Goal: Task Accomplishment & Management: Complete application form

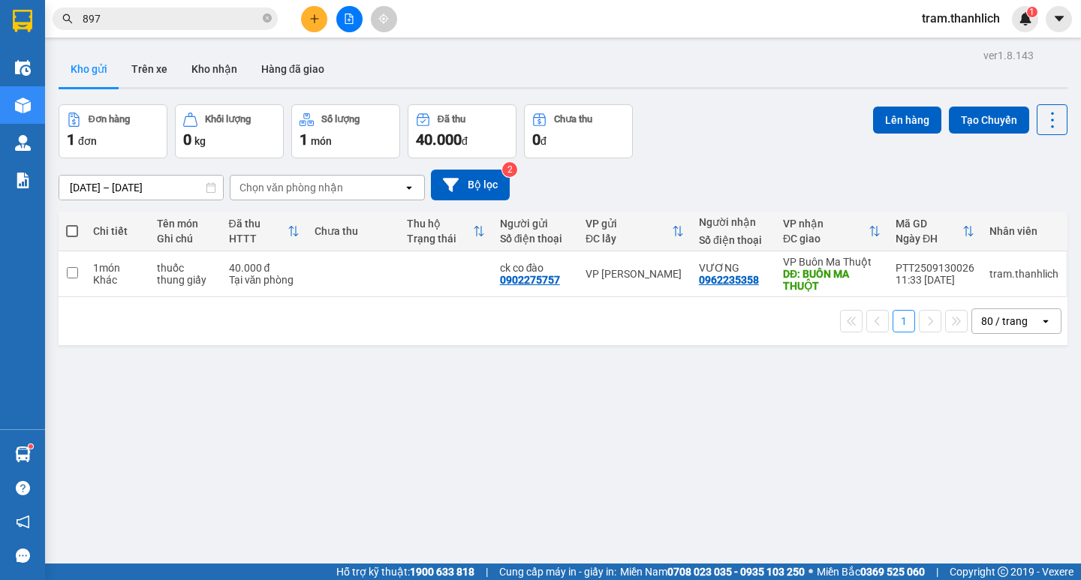
click at [312, 11] on button at bounding box center [314, 19] width 26 height 26
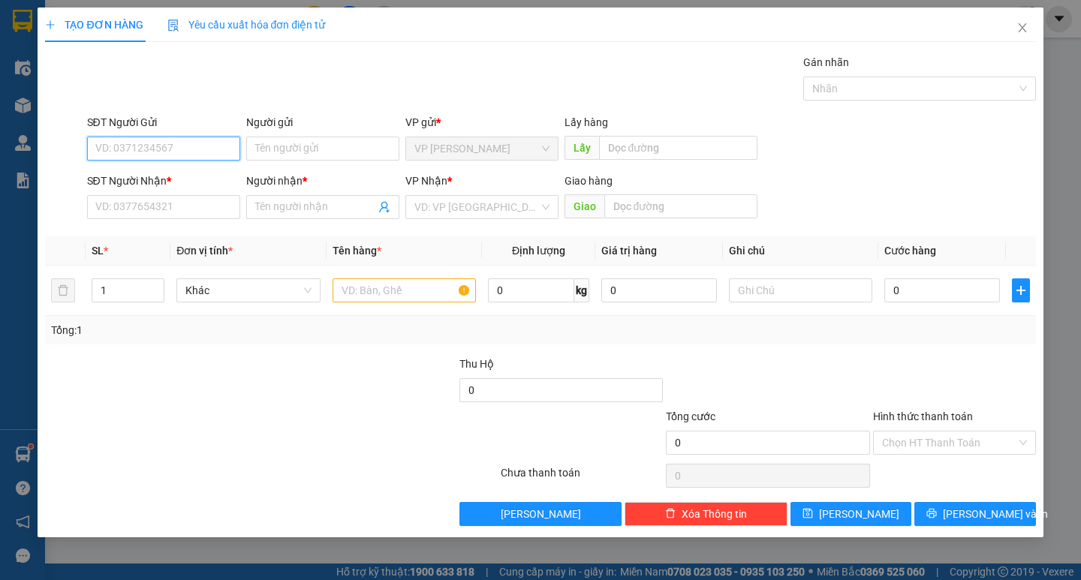
click at [206, 153] on input "SĐT Người Gửi" at bounding box center [163, 149] width 153 height 24
type input "0333441186"
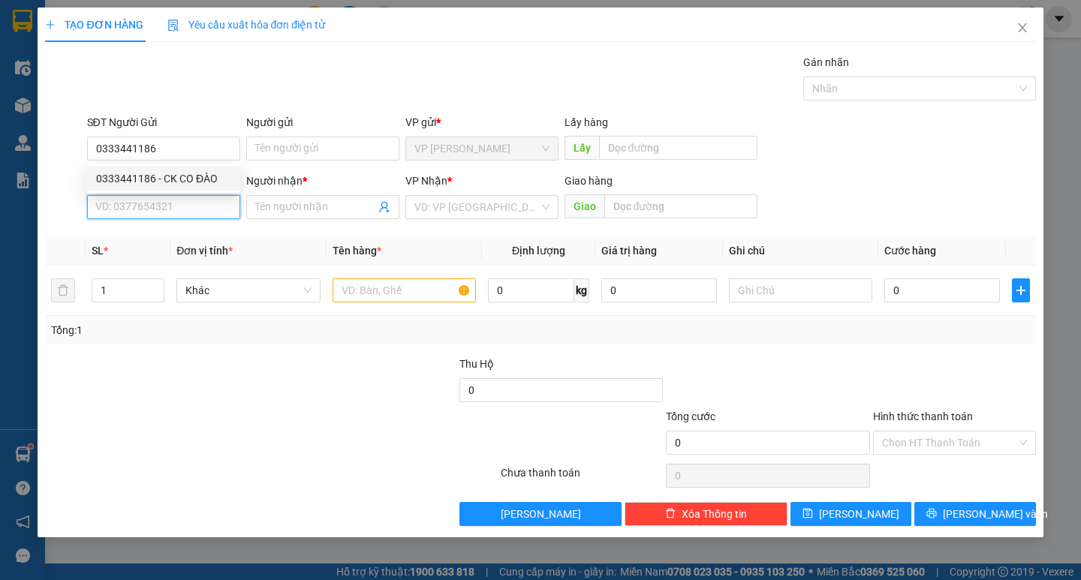
click at [180, 212] on input "SĐT Người Nhận *" at bounding box center [163, 207] width 153 height 24
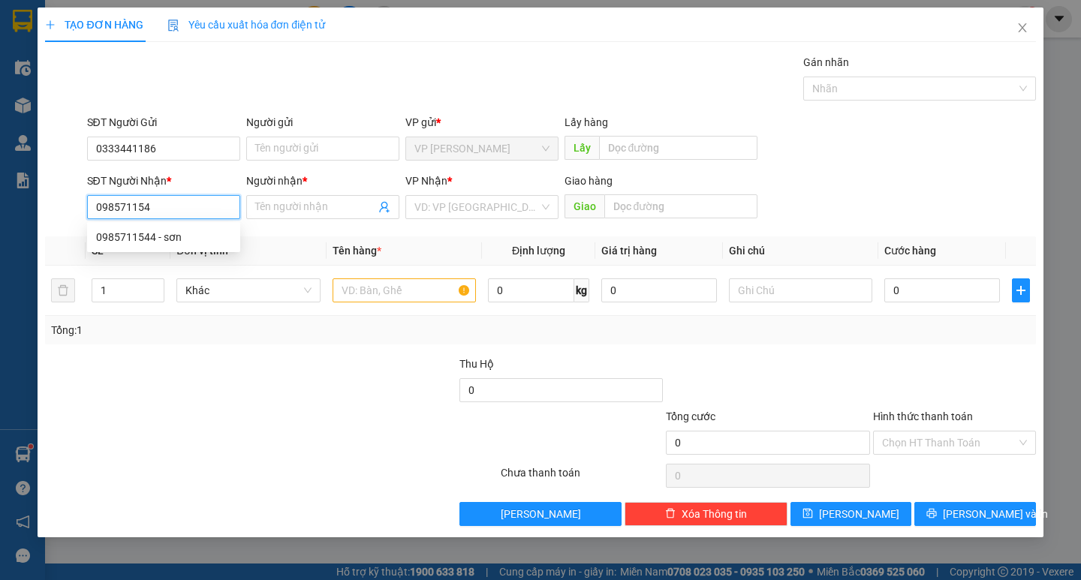
type input "0985711544"
click at [177, 236] on div "0985711544 - sơn" at bounding box center [163, 237] width 135 height 17
type input "sơn"
type input "0985711544"
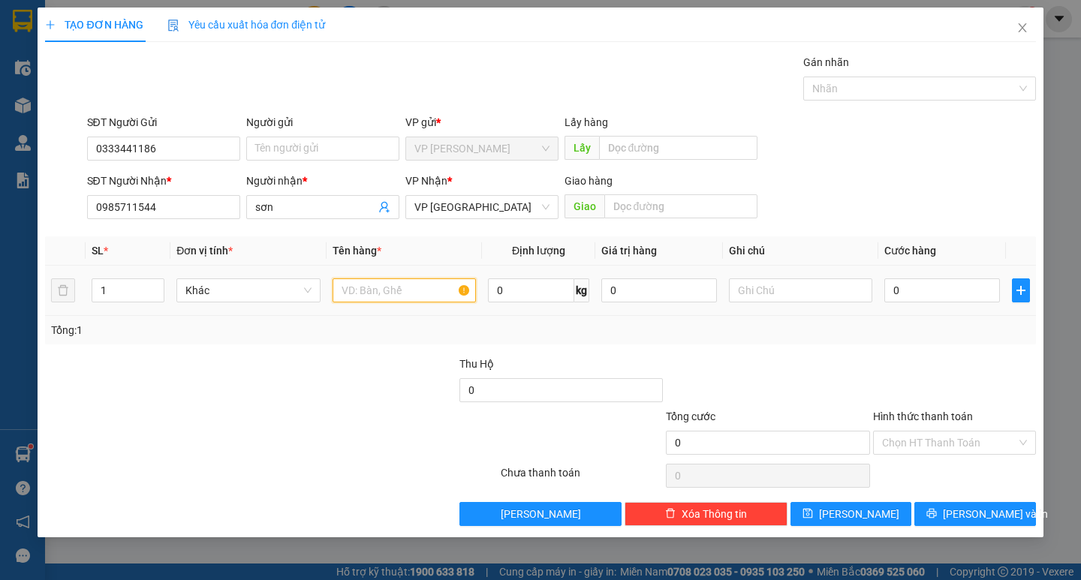
click at [411, 295] on input "text" at bounding box center [404, 290] width 143 height 24
type input "phu kiện chim"
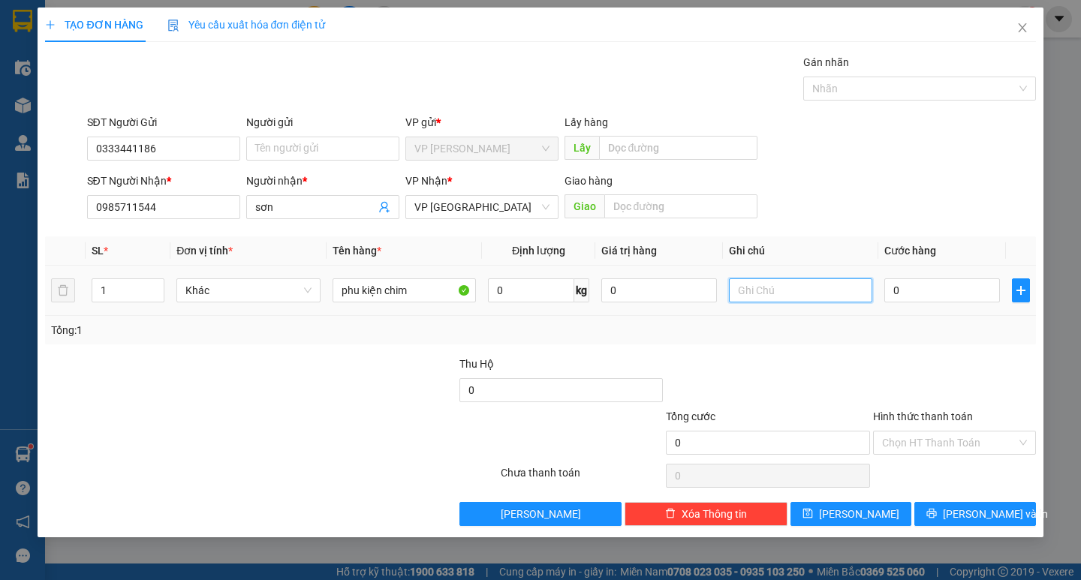
click at [840, 290] on input "text" at bounding box center [800, 290] width 143 height 24
type input "hợp giấy"
click at [931, 296] on input "0" at bounding box center [942, 290] width 116 height 24
type input "3"
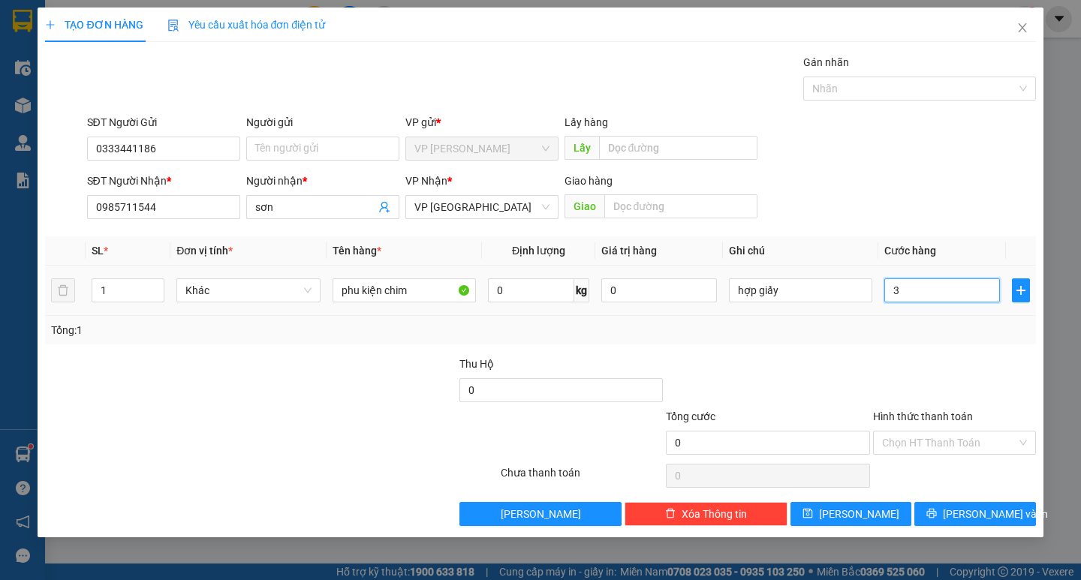
type input "3"
type input "30"
type input "300"
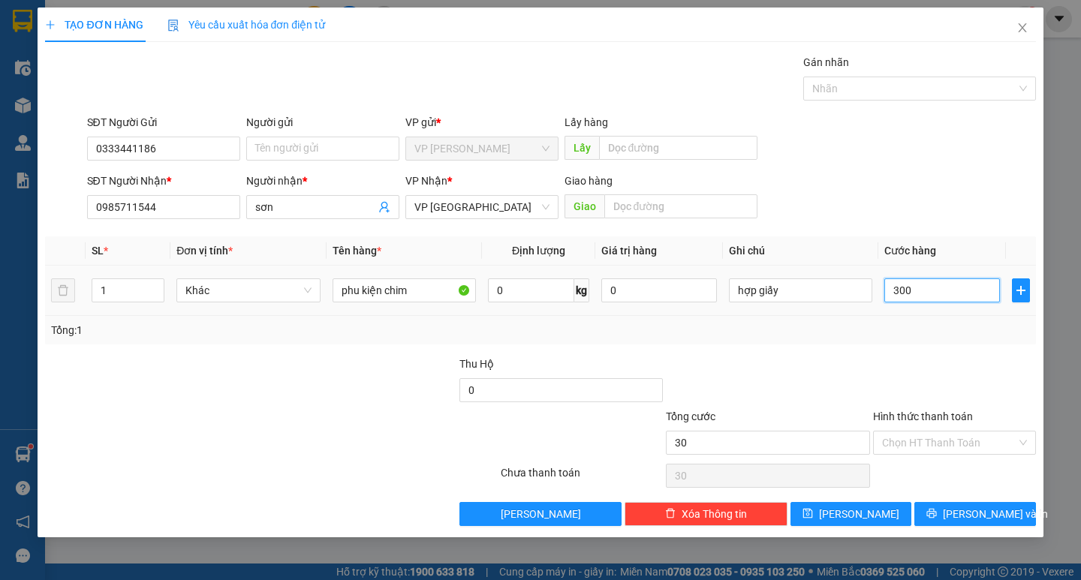
type input "300"
type input "3.000"
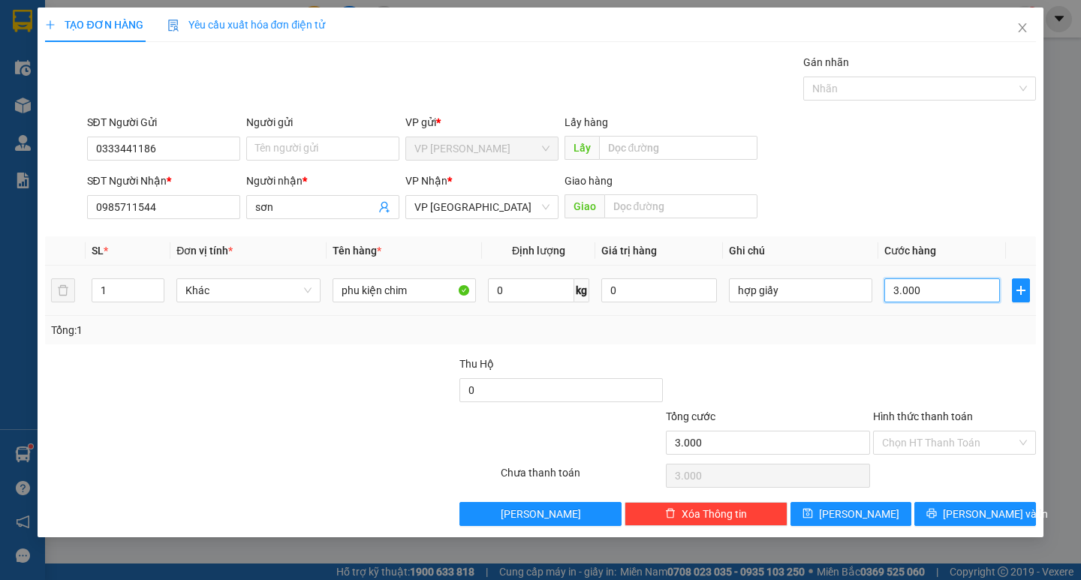
type input "30.000"
click at [942, 435] on input "Hình thức thanh toán" at bounding box center [949, 443] width 134 height 23
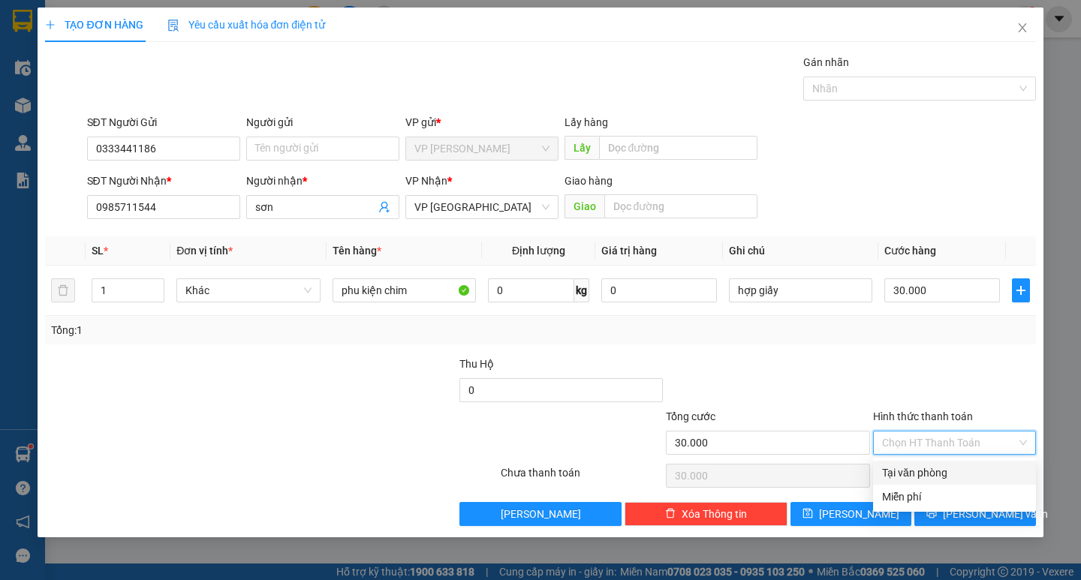
click at [934, 471] on div "Tại văn phòng" at bounding box center [954, 473] width 145 height 17
type input "0"
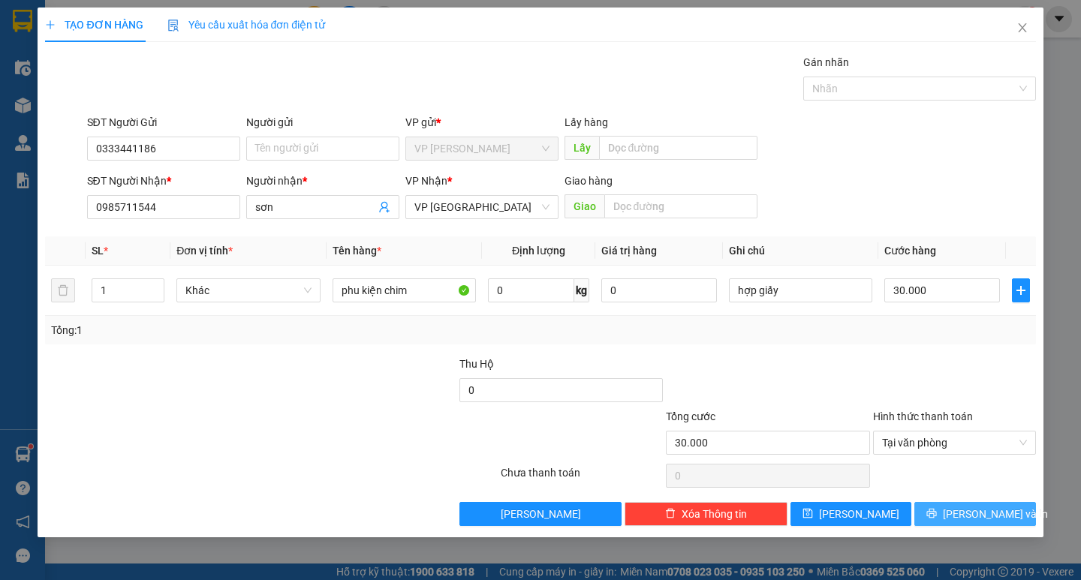
click at [934, 515] on button "[PERSON_NAME] và In" at bounding box center [974, 514] width 121 height 24
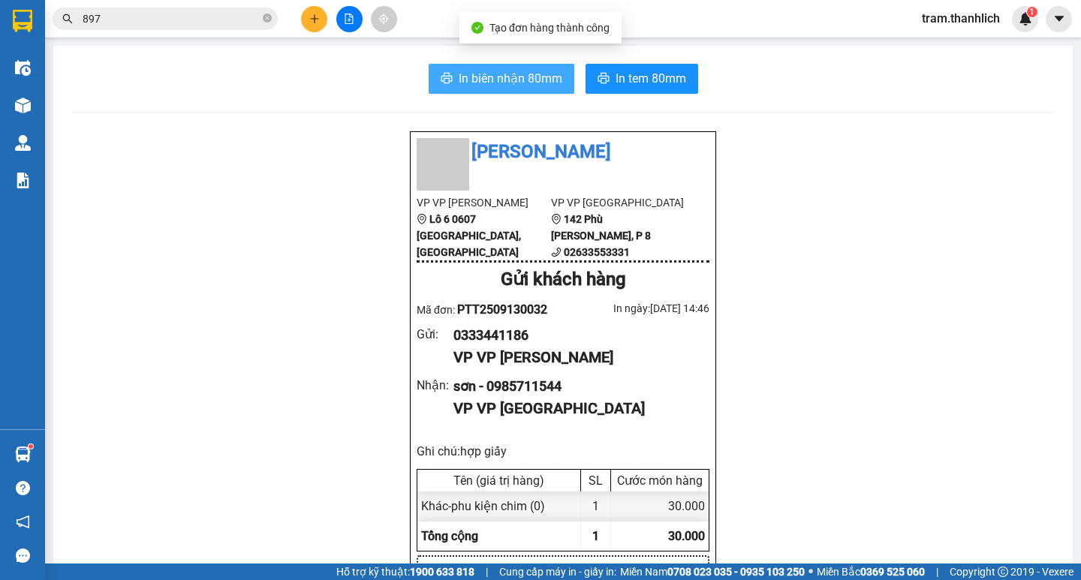
click at [491, 81] on span "In biên nhận 80mm" at bounding box center [511, 78] width 104 height 19
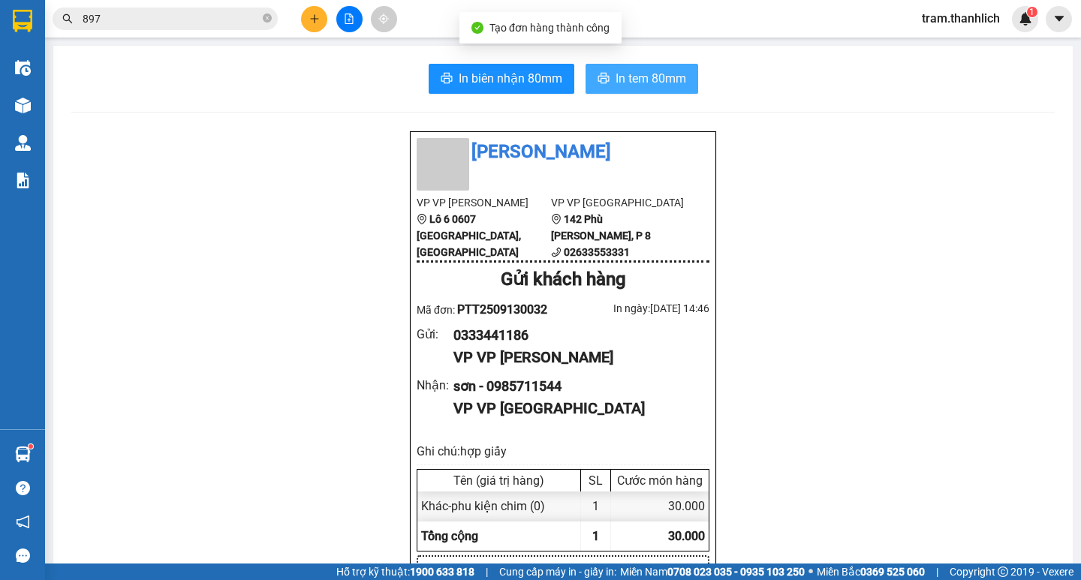
click at [638, 88] on span "In tem 80mm" at bounding box center [650, 78] width 71 height 19
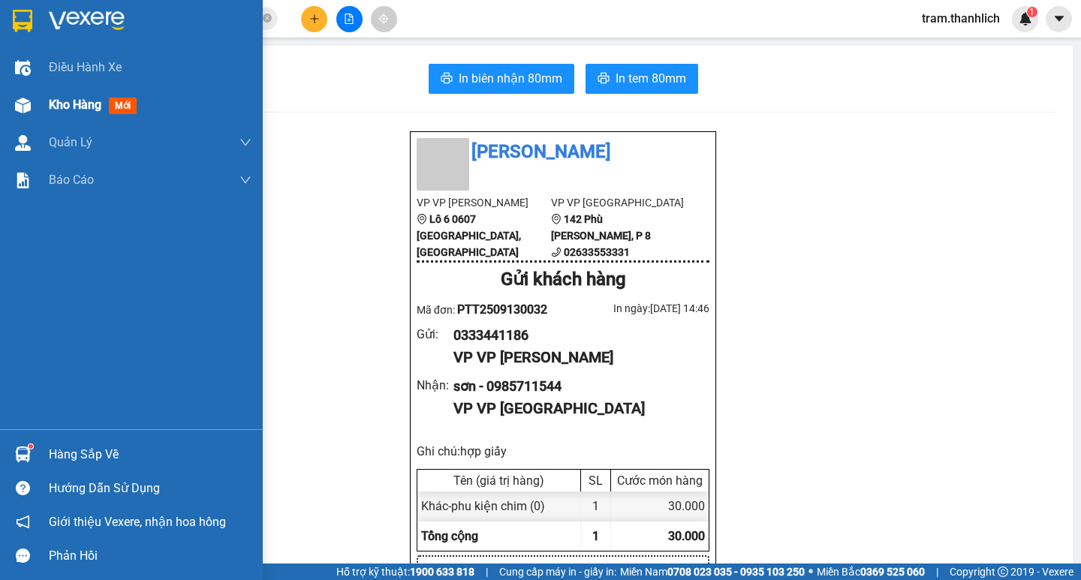
click at [17, 101] on img at bounding box center [23, 106] width 16 height 16
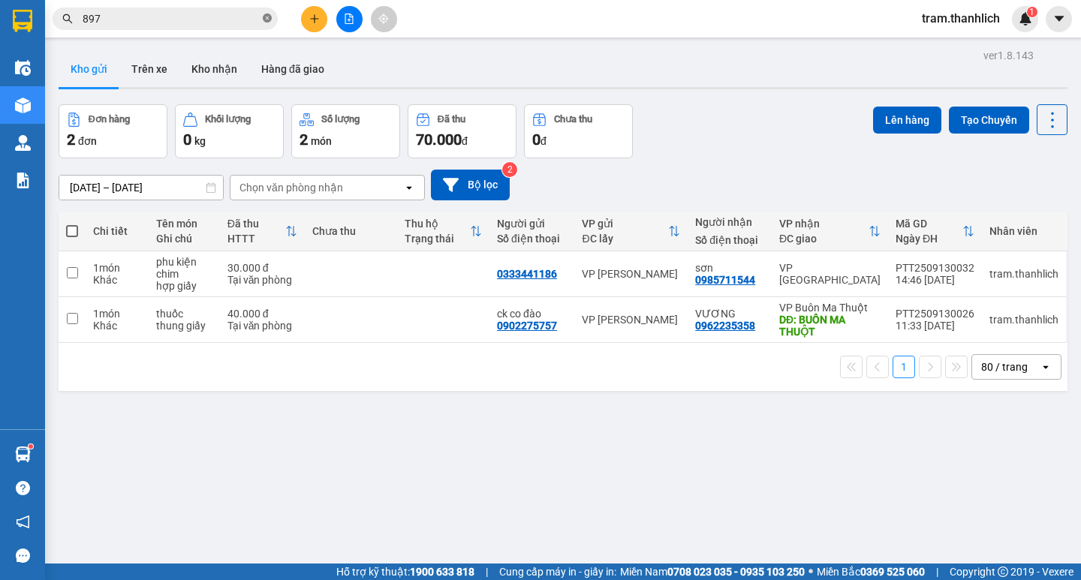
click at [266, 19] on icon "close-circle" at bounding box center [267, 18] width 9 height 9
click at [296, 50] on div "ver 1.8.143 Kho gửi Trên xe Kho nhận Hàng đã giao Đơn hàng 2 đơn Khối lượng 0 k…" at bounding box center [563, 335] width 1021 height 580
click at [311, 13] on button at bounding box center [314, 19] width 26 height 26
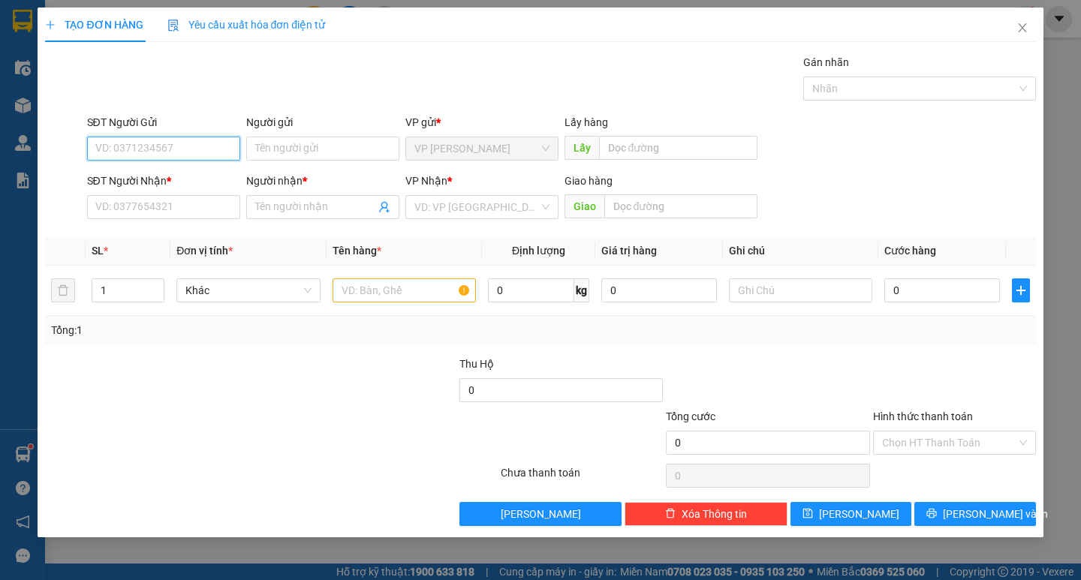
click at [157, 151] on input "SĐT Người Gửi" at bounding box center [163, 149] width 153 height 24
click at [149, 176] on div "0973034043 - HIẾU" at bounding box center [163, 178] width 135 height 17
type input "0973034043"
type input "HIẾU"
type input "0386199020"
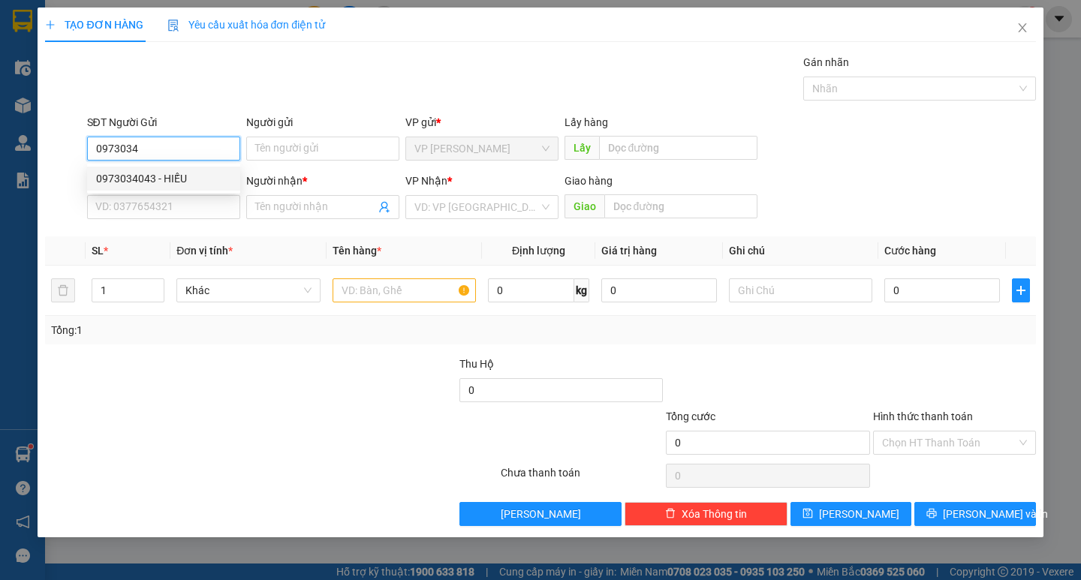
type input "trung"
type input "ĐỨC TRỌNG"
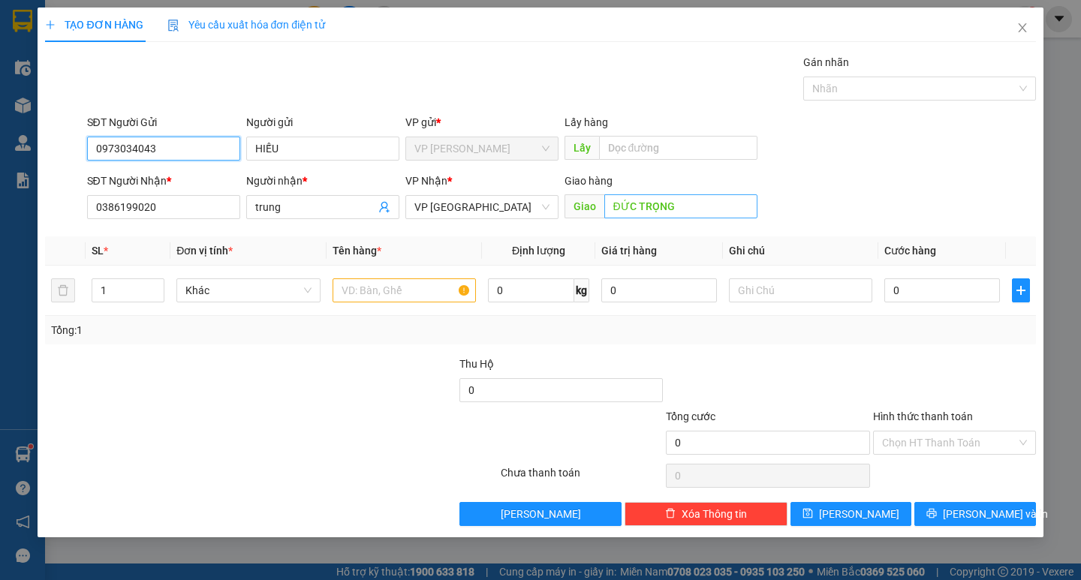
type input "0973034043"
click at [694, 205] on input "ĐỨC TRỌNG" at bounding box center [680, 206] width 153 height 24
type input "n"
type input "N3 TÀ IN"
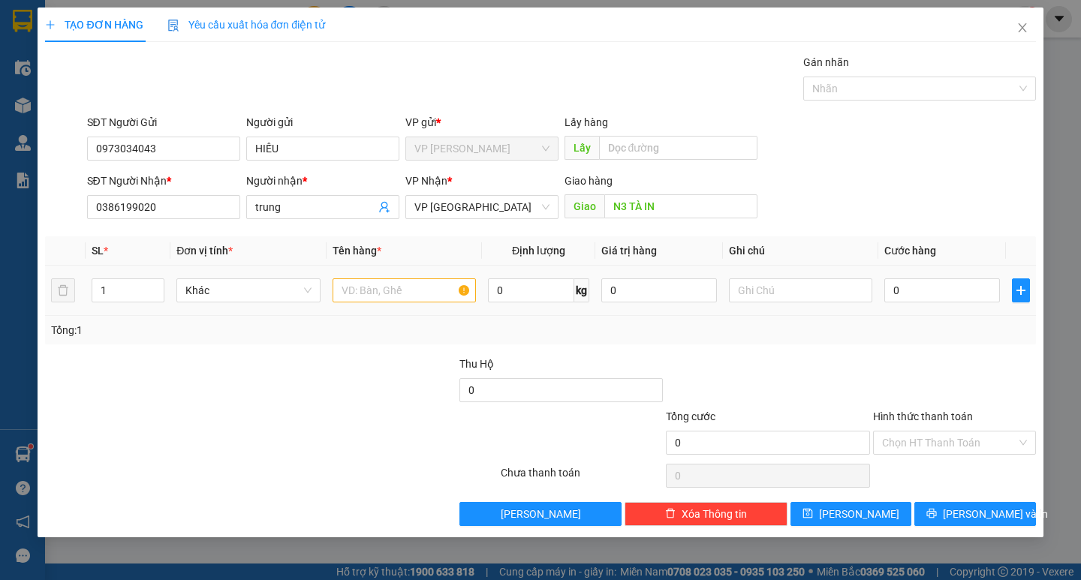
click at [400, 270] on td at bounding box center [404, 291] width 155 height 50
click at [399, 280] on input "text" at bounding box center [404, 290] width 143 height 24
type input "BÓNG ĐÈN"
click at [735, 294] on input "text" at bounding box center [800, 290] width 143 height 24
type input "THÙNG GIẤY"
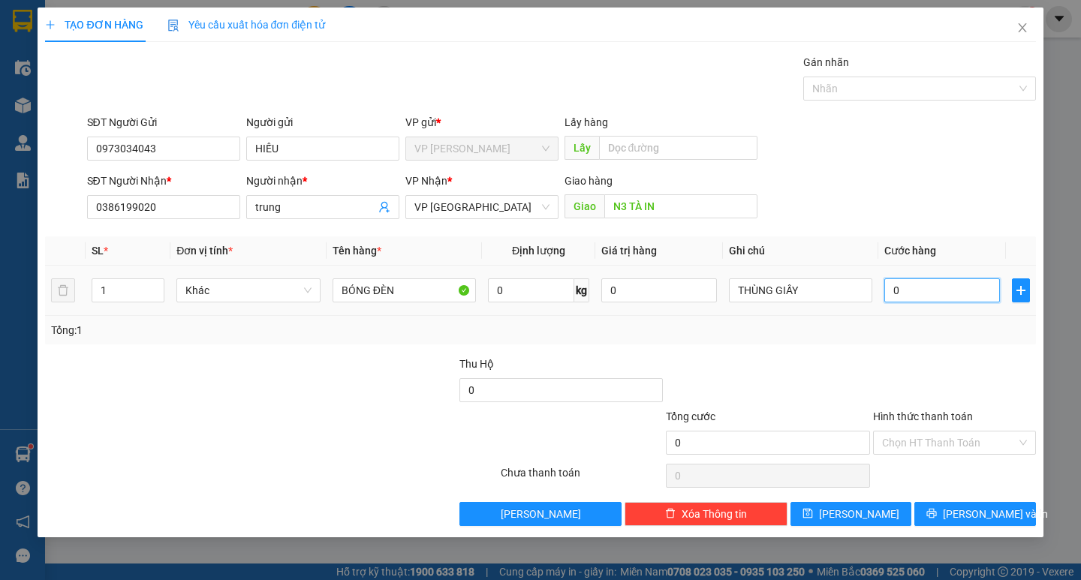
click at [952, 293] on input "0" at bounding box center [942, 290] width 116 height 24
type input "5"
type input "50"
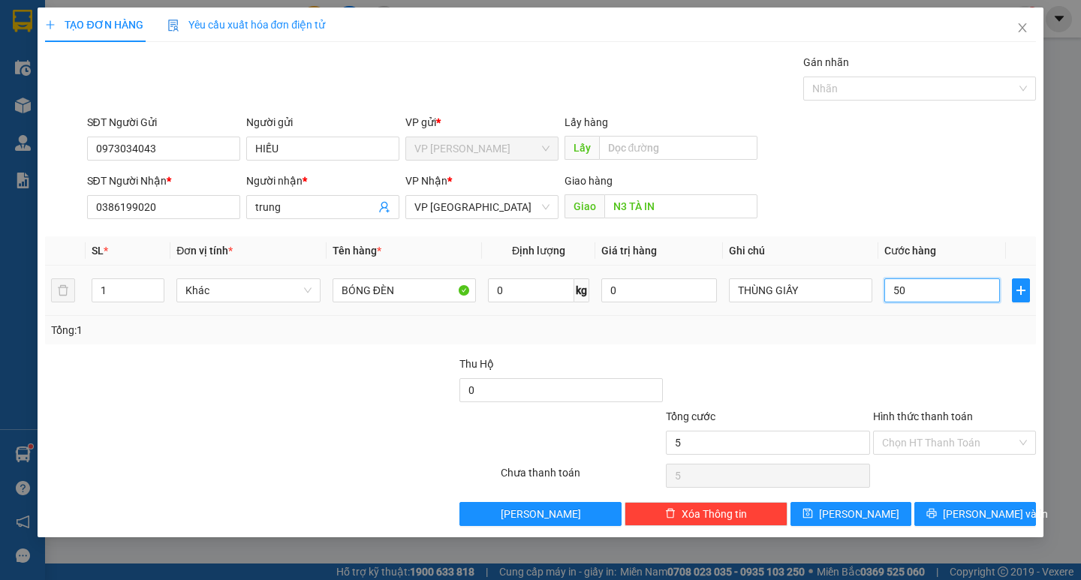
type input "50"
type input "500"
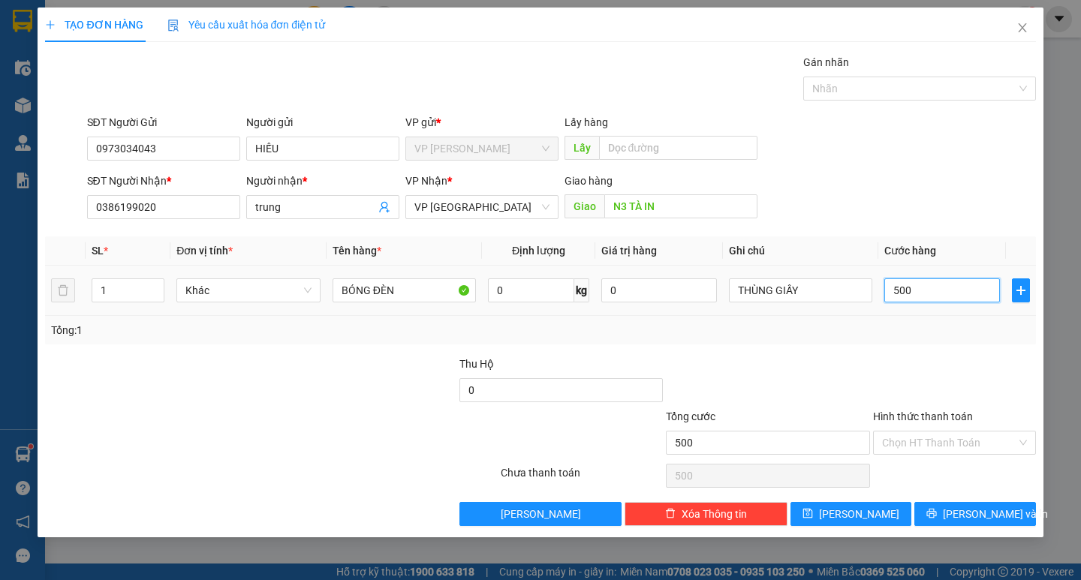
type input "5.000"
type input "50.000"
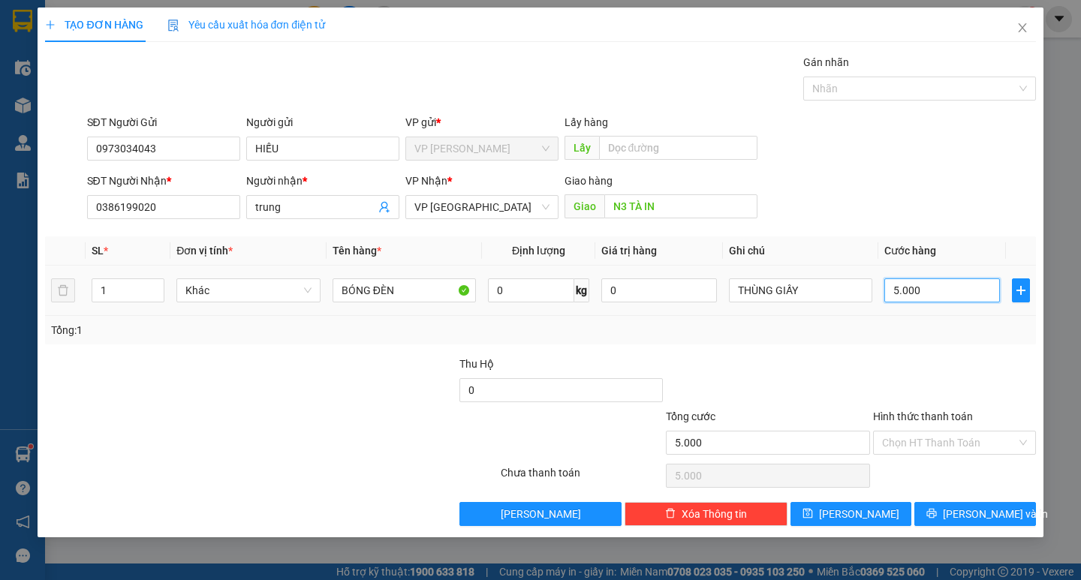
type input "50.000"
click at [991, 507] on span "[PERSON_NAME] và In" at bounding box center [995, 514] width 105 height 17
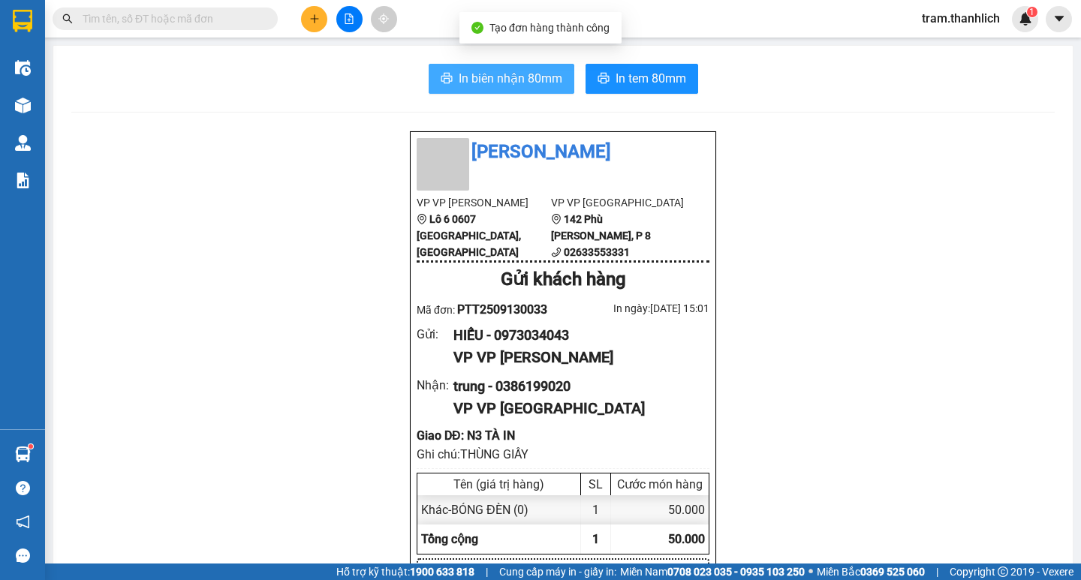
click at [459, 84] on span "In biên nhận 80mm" at bounding box center [511, 78] width 104 height 19
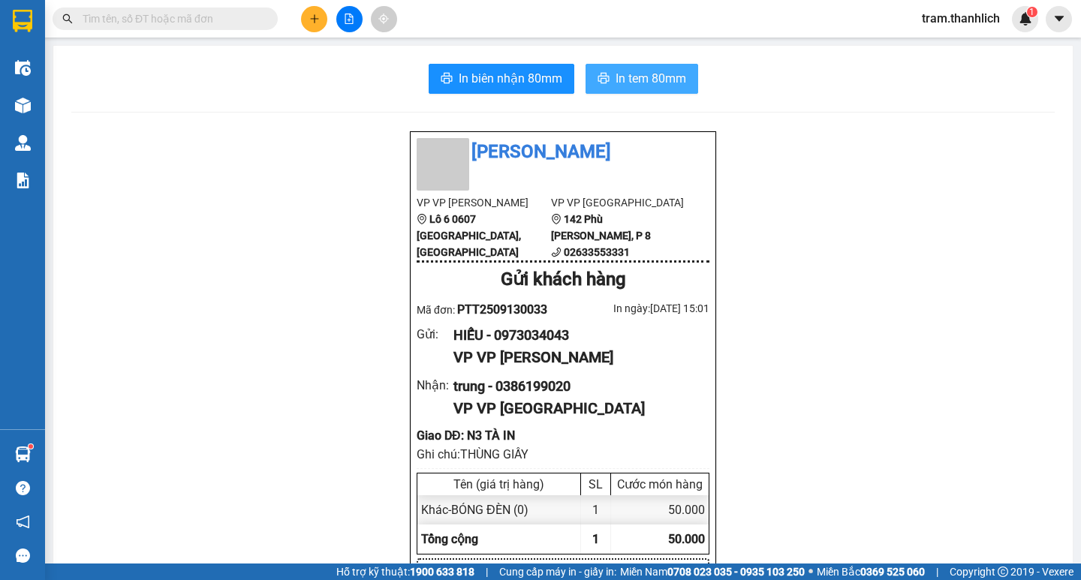
click at [617, 86] on span "In tem 80mm" at bounding box center [650, 78] width 71 height 19
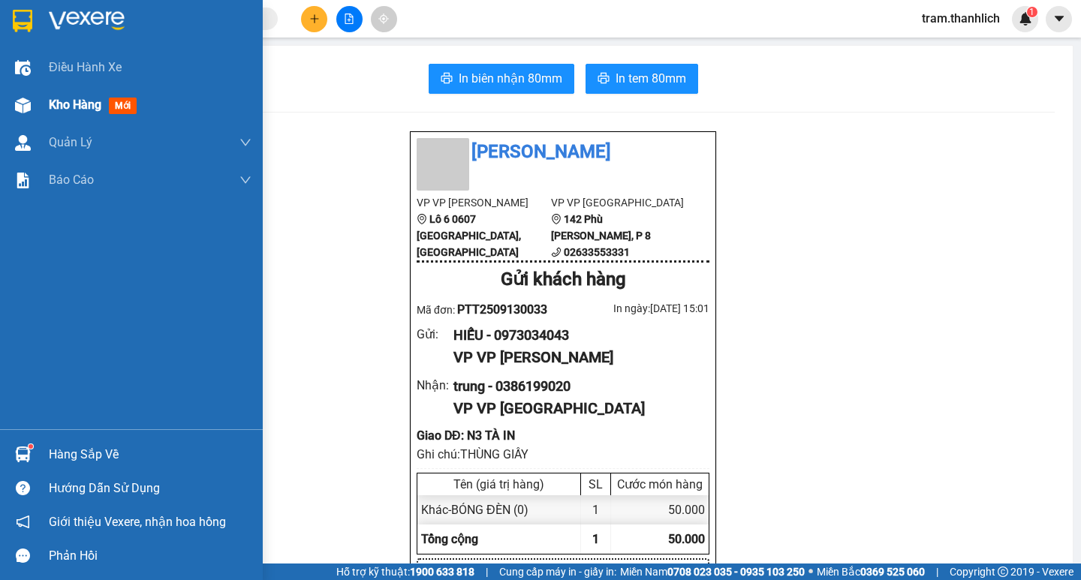
click at [52, 107] on span "Kho hàng" at bounding box center [75, 105] width 53 height 14
